Goal: Obtain resource: Obtain resource

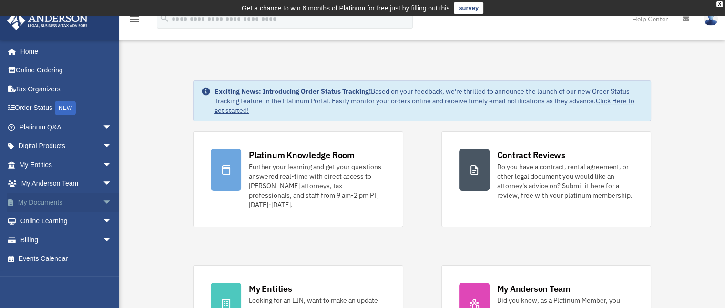
click at [102, 204] on span "arrow_drop_down" at bounding box center [111, 203] width 19 height 20
click at [44, 220] on link "Box" at bounding box center [69, 221] width 113 height 19
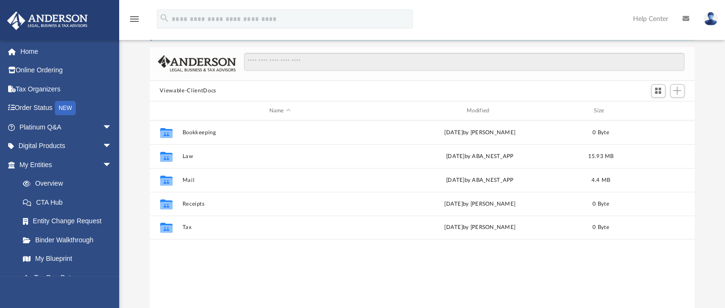
scroll to position [64, 0]
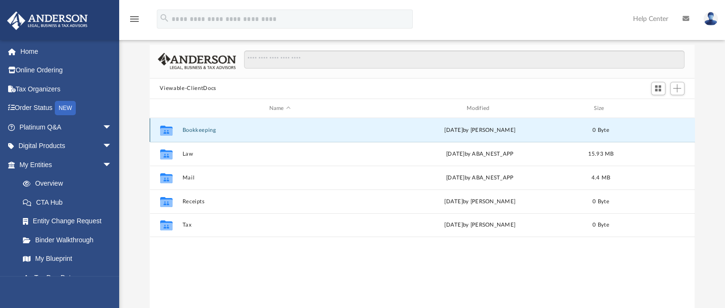
click at [186, 132] on button "Bookkeeping" at bounding box center [279, 130] width 195 height 6
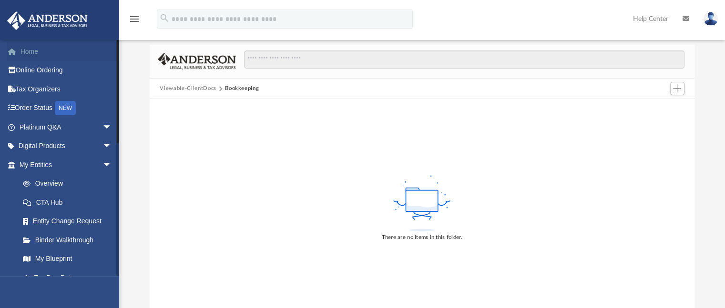
click at [29, 53] on link "Home" at bounding box center [67, 51] width 120 height 19
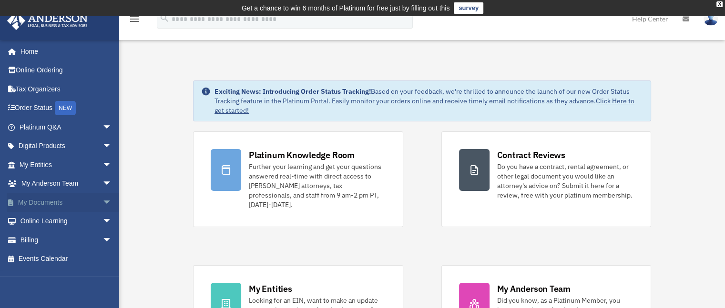
click at [102, 203] on span "arrow_drop_down" at bounding box center [111, 203] width 19 height 20
click at [45, 222] on link "Box" at bounding box center [69, 221] width 113 height 19
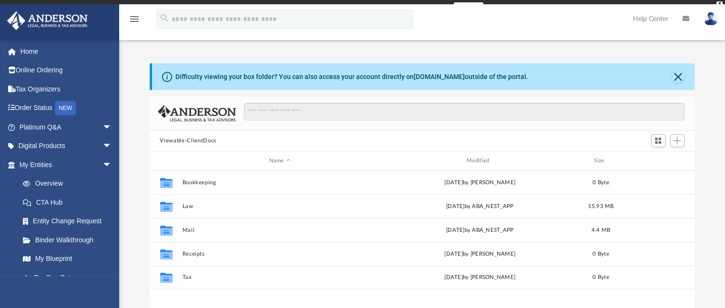
scroll to position [209, 537]
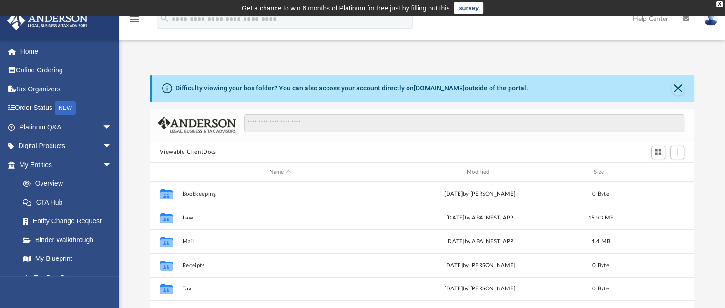
click at [135, 22] on icon "menu" at bounding box center [134, 18] width 11 height 11
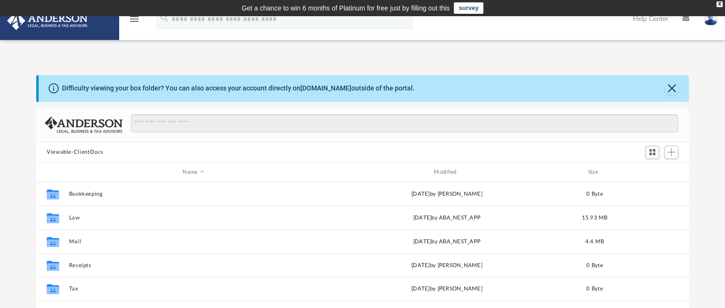
scroll to position [209, 645]
click at [50, 21] on img at bounding box center [47, 20] width 86 height 19
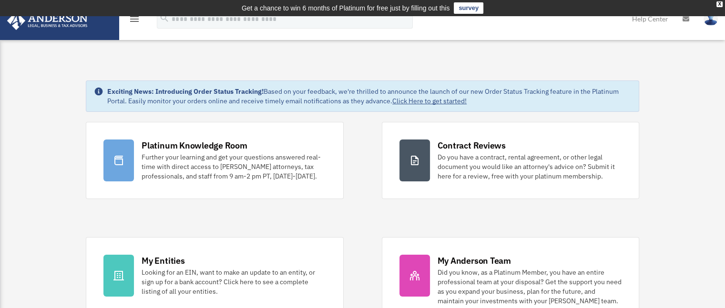
click at [59, 23] on img at bounding box center [47, 20] width 86 height 19
click at [131, 21] on icon "menu" at bounding box center [134, 18] width 11 height 11
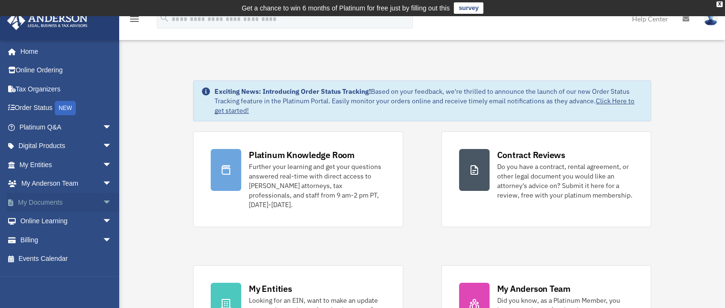
click at [102, 202] on span "arrow_drop_down" at bounding box center [111, 203] width 19 height 20
click at [50, 219] on link "Box" at bounding box center [69, 221] width 113 height 19
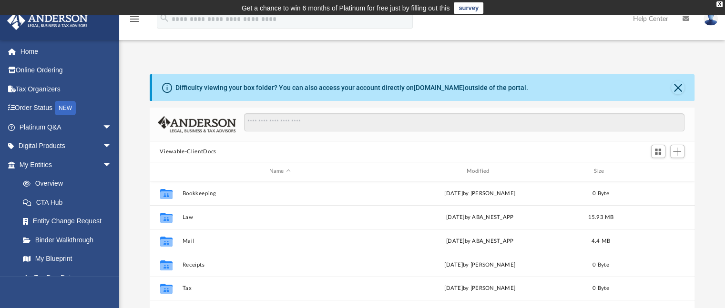
scroll to position [209, 537]
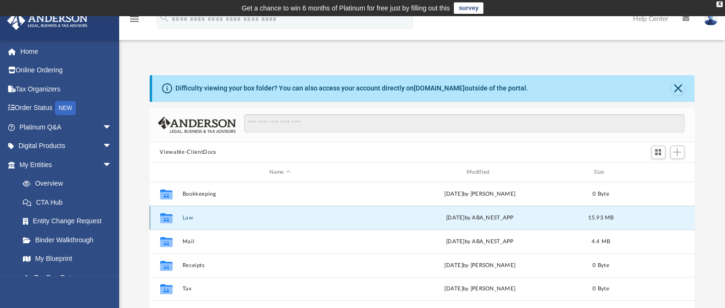
click at [185, 219] on button "Law" at bounding box center [279, 218] width 195 height 6
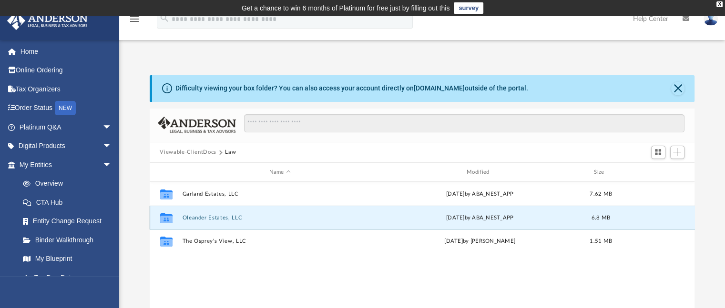
click at [213, 217] on button "Oleander Estates, LLC" at bounding box center [279, 218] width 195 height 6
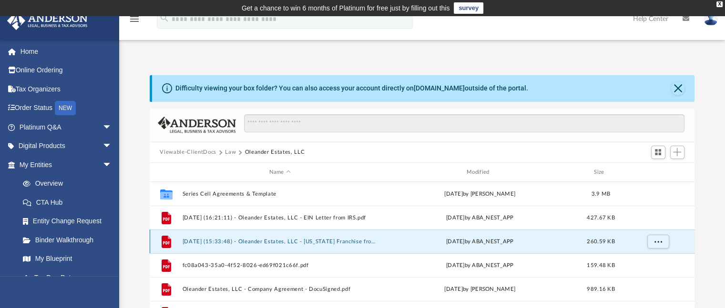
click at [283, 243] on button "[DATE] (15:33:48) - Oleander Estates, LLC - [US_STATE] Franchise from [US_STATE…" at bounding box center [279, 242] width 195 height 6
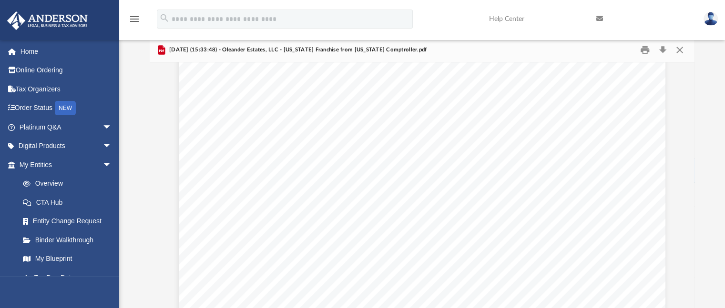
scroll to position [0, 0]
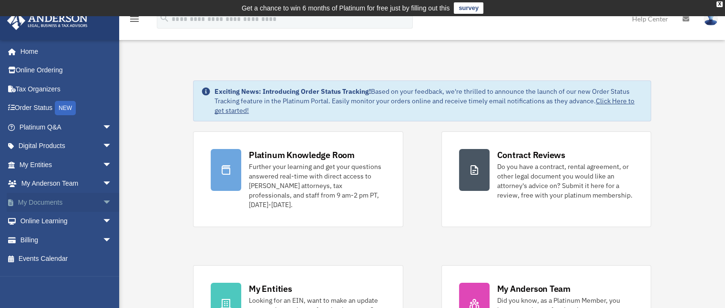
click at [102, 198] on span "arrow_drop_down" at bounding box center [111, 203] width 19 height 20
click at [57, 222] on link "Box" at bounding box center [69, 221] width 113 height 19
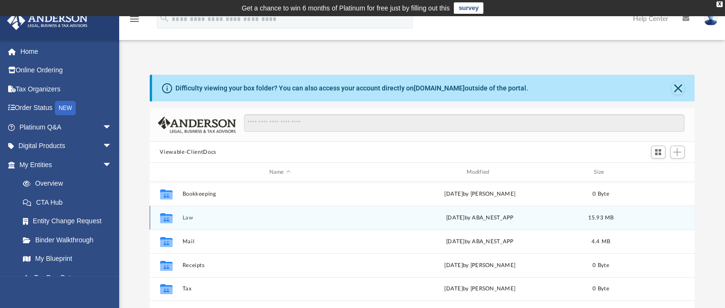
scroll to position [209, 537]
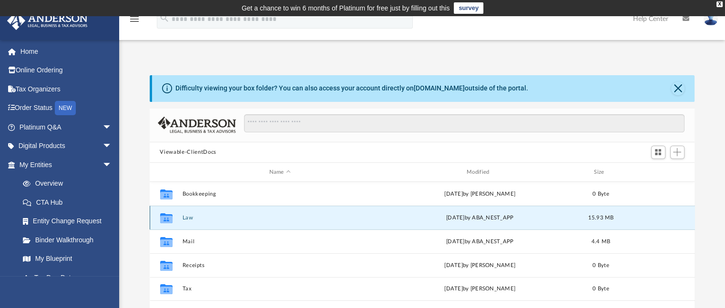
click at [188, 219] on button "Law" at bounding box center [279, 218] width 195 height 6
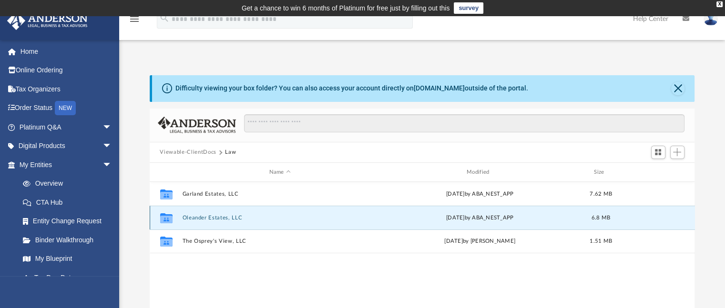
click at [217, 217] on button "Oleander Estates, LLC" at bounding box center [279, 218] width 195 height 6
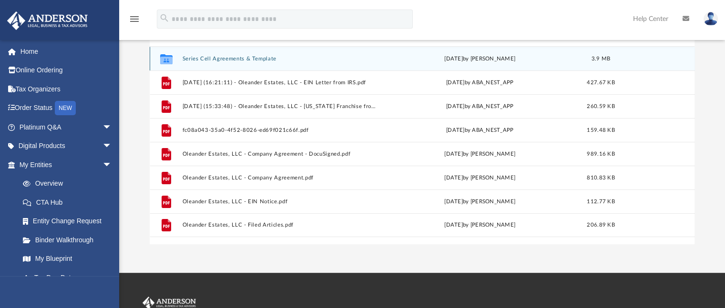
scroll to position [137, 0]
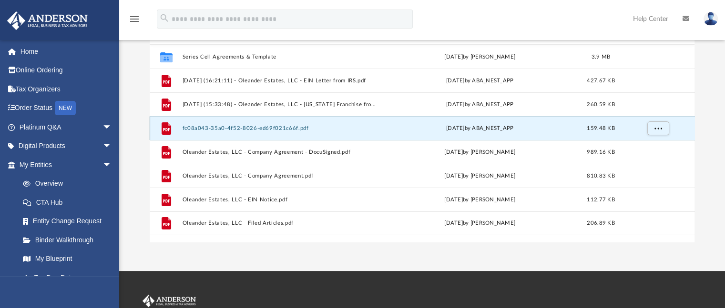
click at [255, 130] on button "fc08a043-35a0-4f52-8026-ed69f021c66f.pdf" at bounding box center [279, 128] width 195 height 6
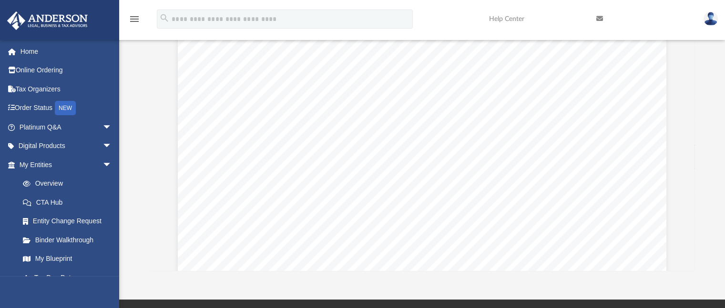
scroll to position [0, 0]
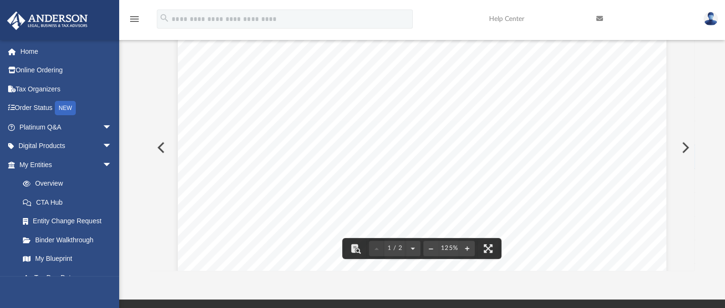
click at [159, 145] on button "Preview" at bounding box center [160, 147] width 21 height 27
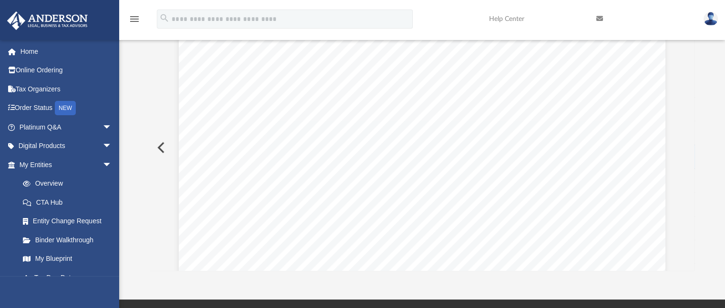
click at [159, 145] on button "Preview" at bounding box center [160, 147] width 21 height 27
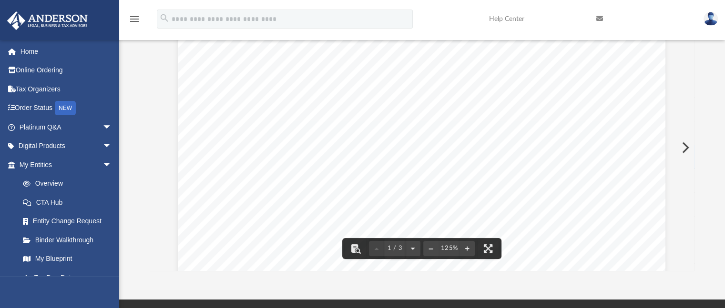
click at [687, 146] on button "Preview" at bounding box center [684, 147] width 21 height 27
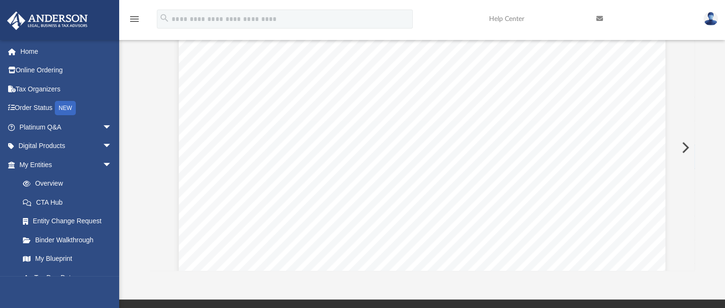
click at [687, 146] on button "Preview" at bounding box center [684, 147] width 21 height 27
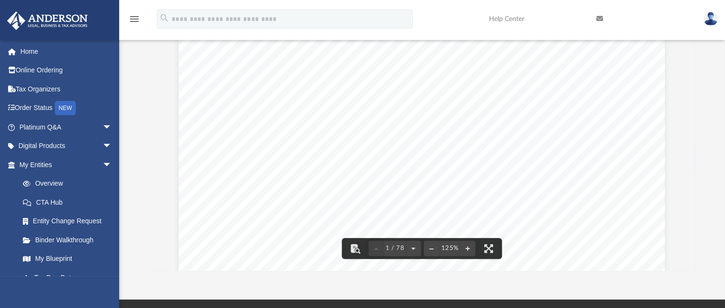
scroll to position [391, 0]
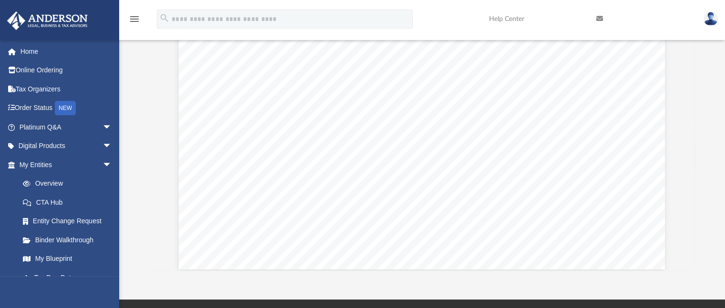
click at [144, 203] on div "Difficulty viewing your box folder? You can also access your account directly o…" at bounding box center [422, 119] width 606 height 304
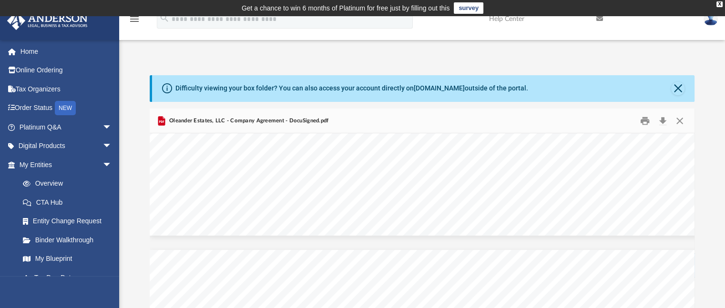
scroll to position [5, 0]
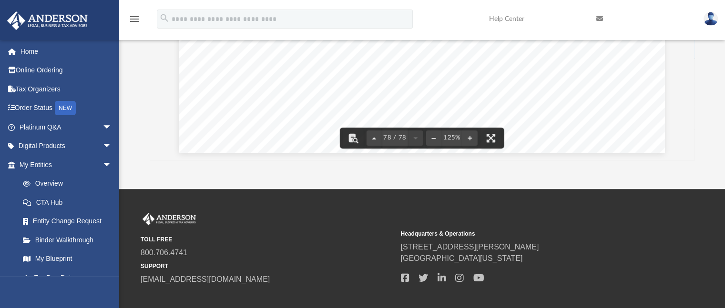
scroll to position [271, 0]
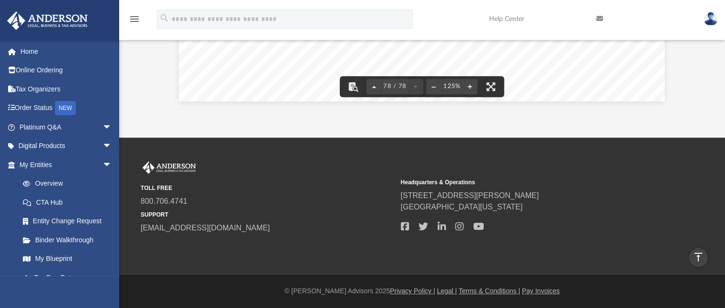
click at [69, 20] on img at bounding box center [47, 20] width 86 height 19
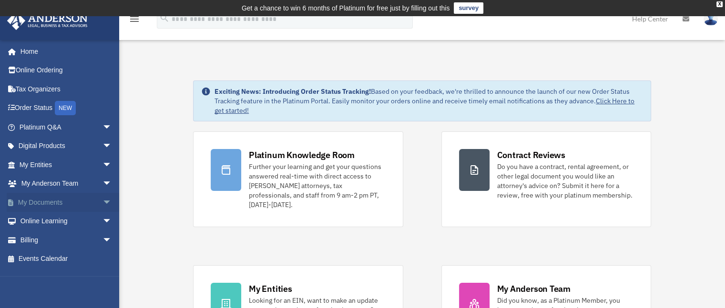
click at [102, 201] on span "arrow_drop_down" at bounding box center [111, 203] width 19 height 20
click at [39, 221] on link "Box" at bounding box center [69, 221] width 113 height 19
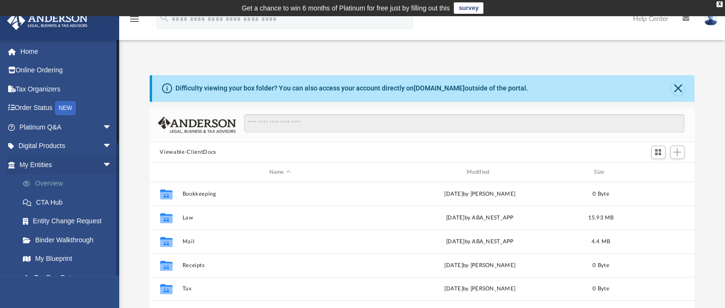
scroll to position [209, 537]
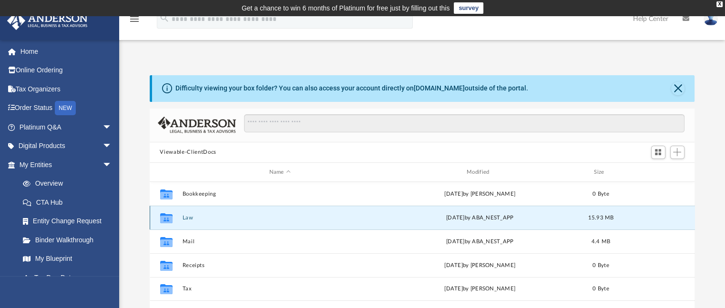
click at [187, 217] on button "Law" at bounding box center [279, 218] width 195 height 6
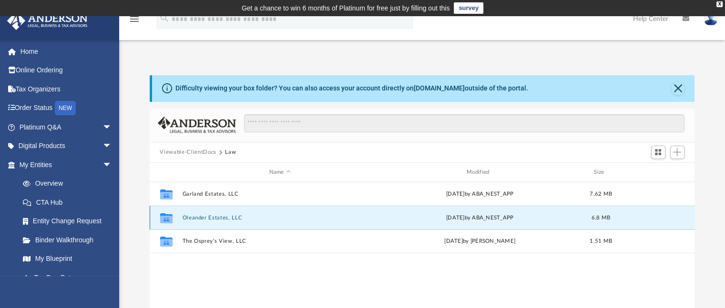
click at [227, 218] on button "Oleander Estates, LLC" at bounding box center [279, 218] width 195 height 6
